Goal: Browse casually

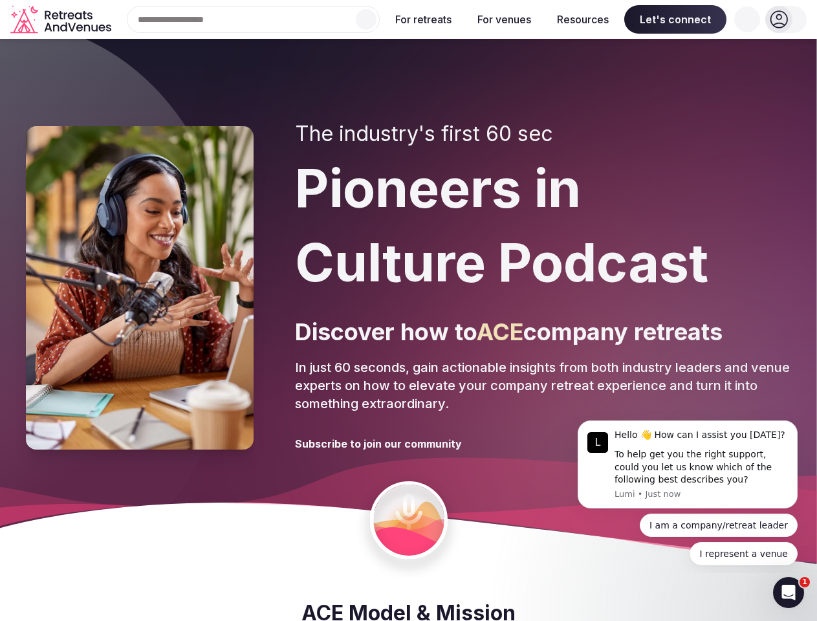
click at [408, 310] on div "The industry's first 60 sec Pioneers in Culture Podcast Discover how to ACE com…" at bounding box center [543, 288] width 496 height 332
click at [253, 19] on div "Search Popular Destinations [GEOGRAPHIC_DATA], [GEOGRAPHIC_DATA] [GEOGRAPHIC_DA…" at bounding box center [247, 19] width 263 height 27
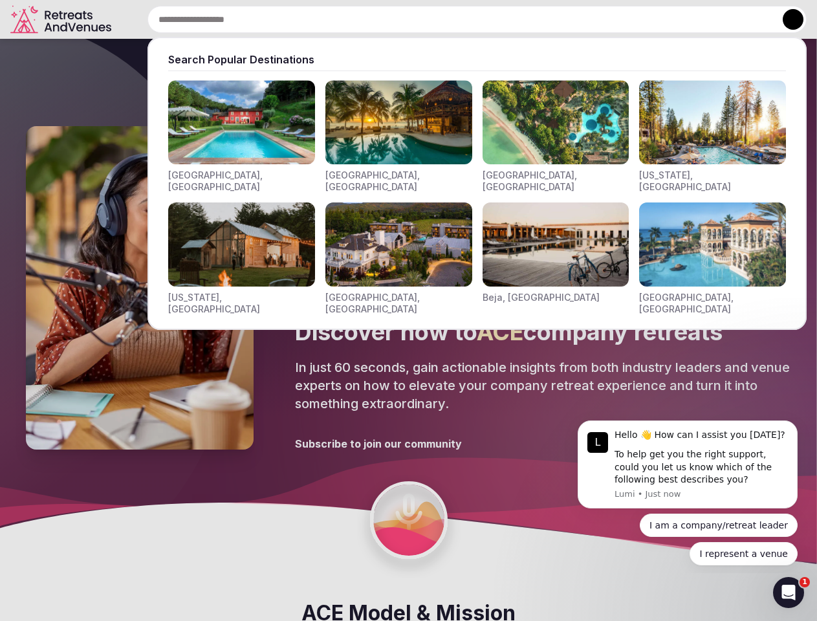
click at [366, 19] on input "text" at bounding box center [476, 19] width 659 height 27
click at [424, 19] on input "text" at bounding box center [476, 19] width 659 height 27
click at [504, 19] on input "text" at bounding box center [476, 19] width 659 height 27
click at [583, 19] on input "text" at bounding box center [476, 19] width 659 height 27
click at [675, 19] on input "text" at bounding box center [476, 19] width 659 height 27
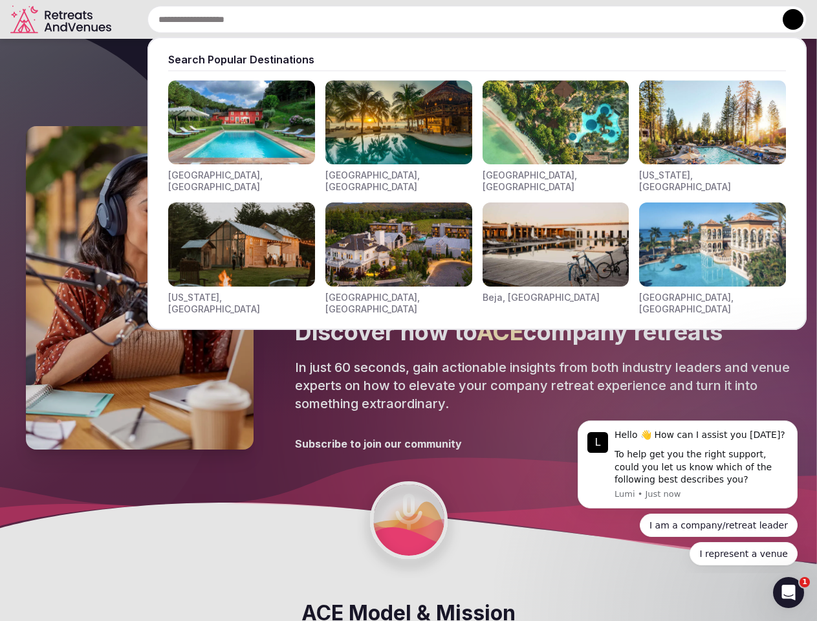
click at [747, 19] on input "text" at bounding box center [476, 19] width 659 height 27
click at [786, 19] on button at bounding box center [792, 19] width 21 height 21
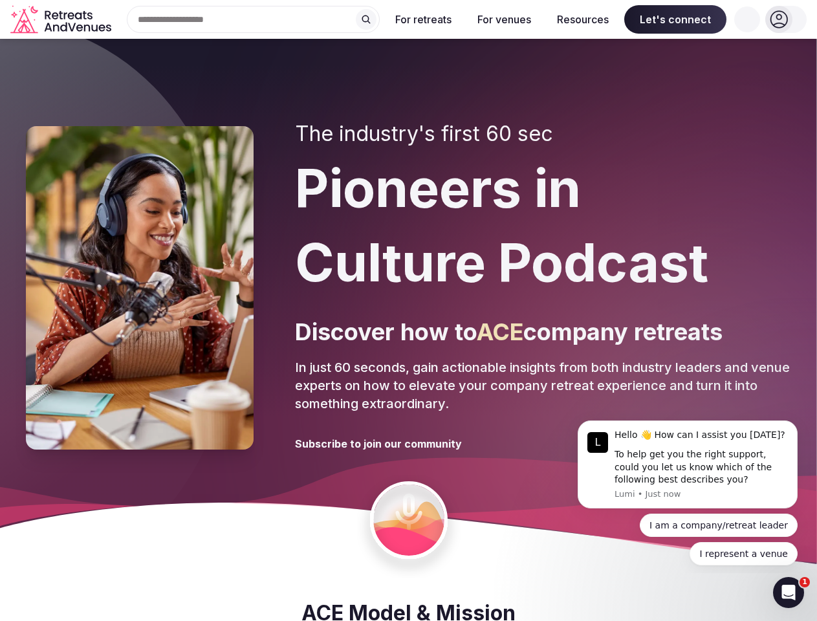
click at [687, 464] on div "To help get you the right support, could you let us know which of the following…" at bounding box center [700, 467] width 173 height 38
